Goal: Task Accomplishment & Management: Manage account settings

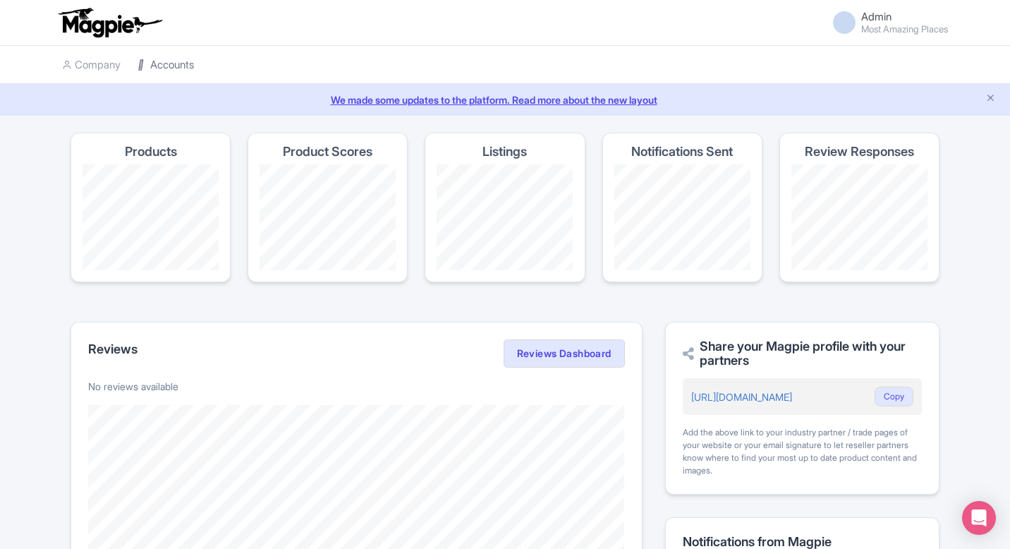
click at [194, 80] on link "Accounts" at bounding box center [166, 65] width 56 height 39
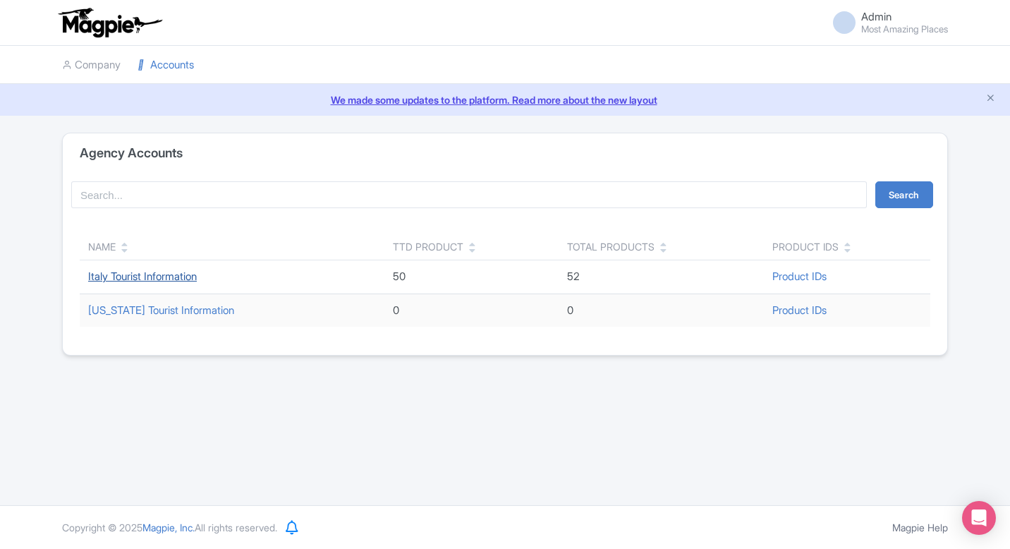
click at [145, 274] on link "Italy Tourist Information" at bounding box center [142, 275] width 109 height 13
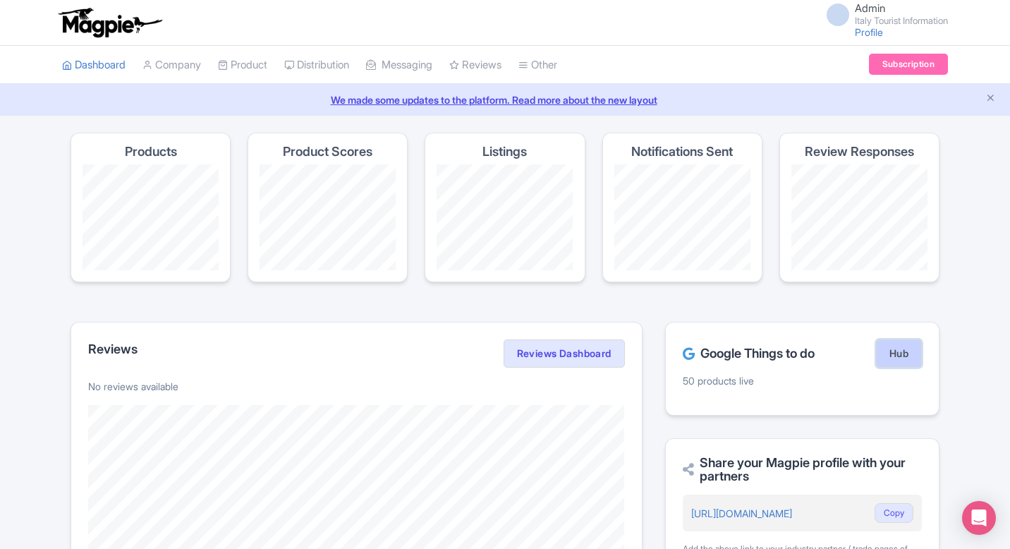
click at [896, 350] on link "Hub" at bounding box center [899, 353] width 46 height 28
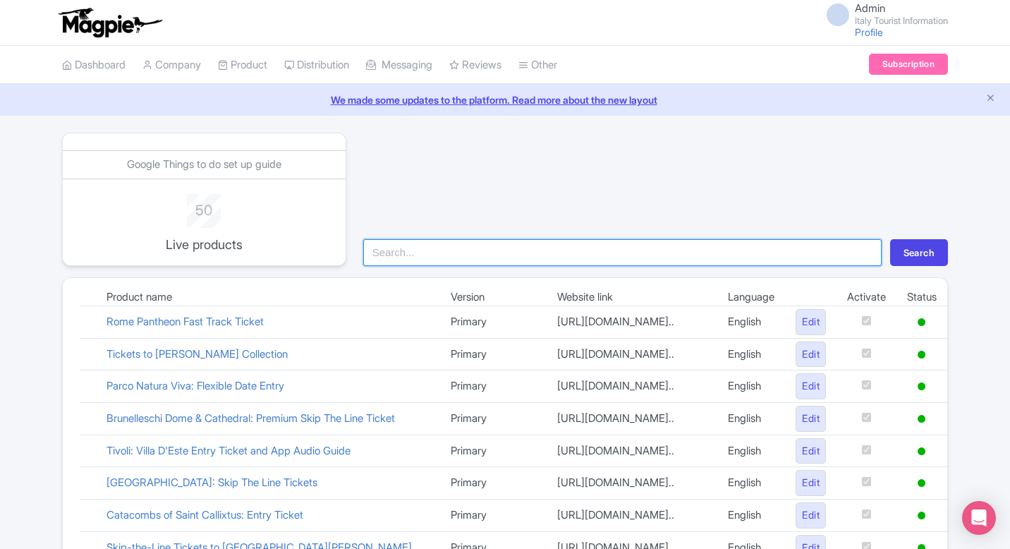
click at [548, 257] on input "search" at bounding box center [622, 252] width 518 height 27
type input "vat"
click at [890, 239] on button "Search" at bounding box center [919, 252] width 58 height 27
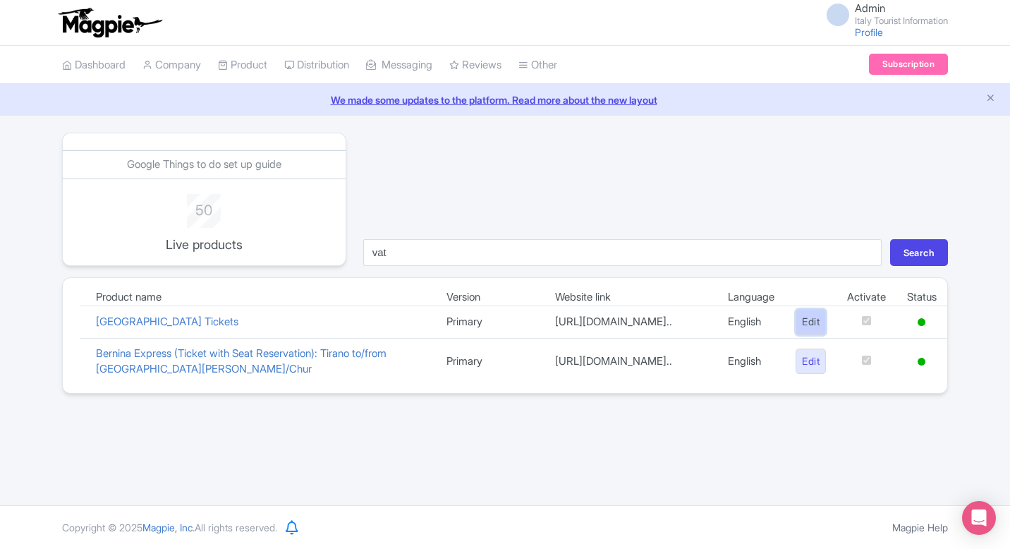
click at [803, 327] on link "Edit" at bounding box center [811, 322] width 30 height 26
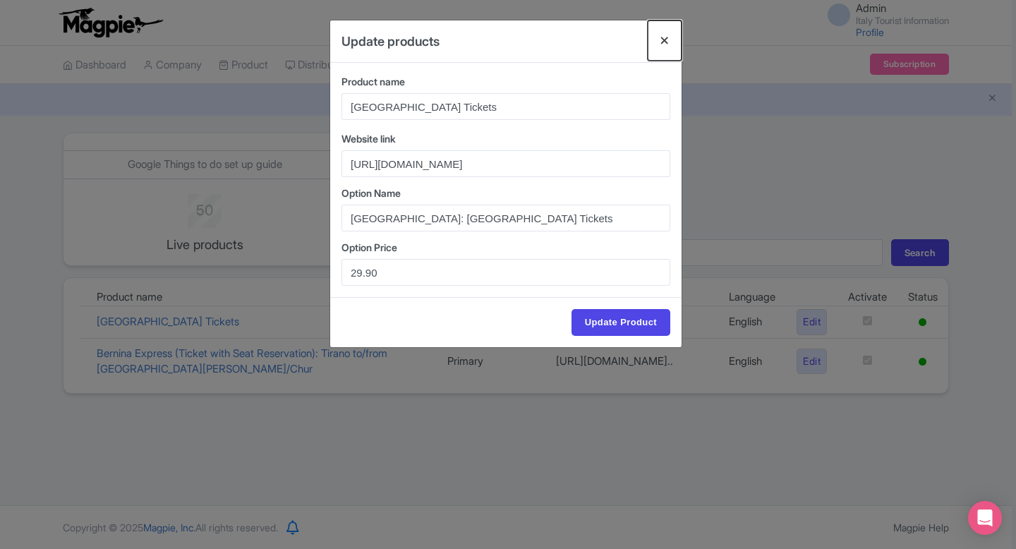
click at [652, 44] on button "Close" at bounding box center [665, 40] width 34 height 40
